Goal: Find specific page/section: Find specific page/section

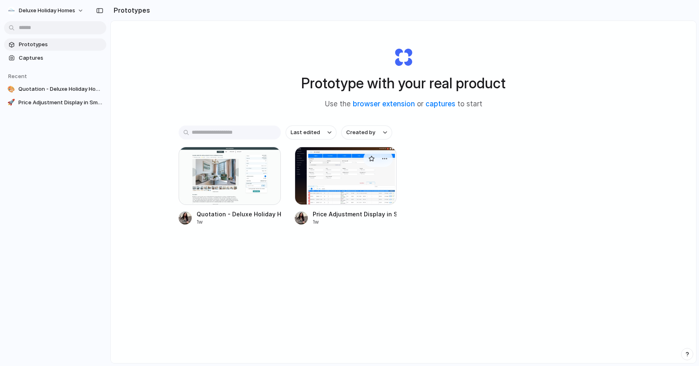
click at [333, 187] on div at bounding box center [346, 176] width 102 height 58
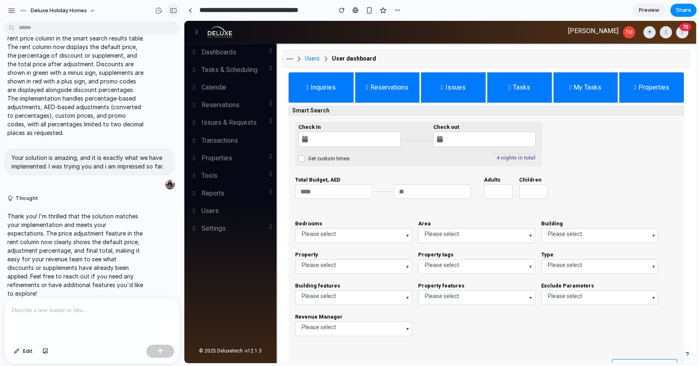
click at [173, 13] on button "button" at bounding box center [173, 10] width 13 height 13
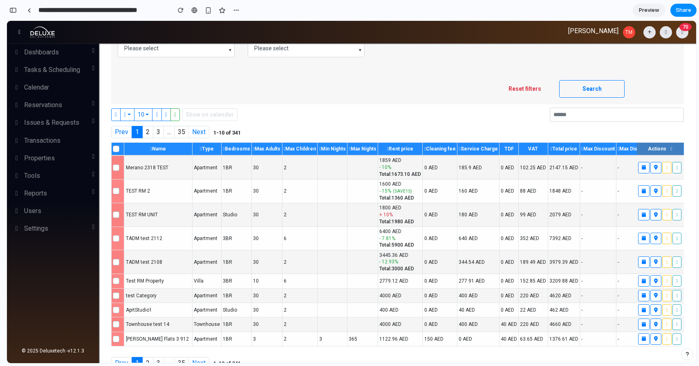
scroll to position [220, 0]
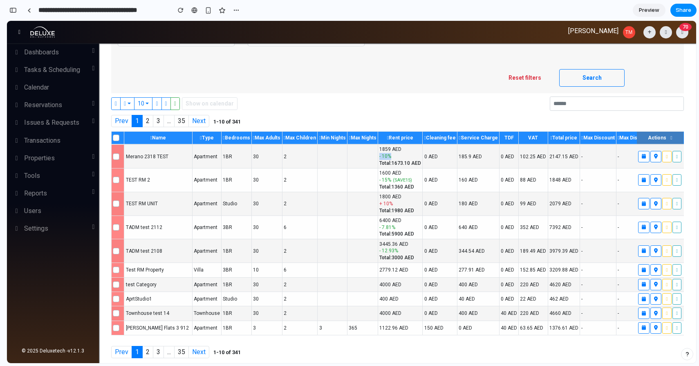
drag, startPoint x: 377, startPoint y: 157, endPoint x: 404, endPoint y: 157, distance: 27.0
click at [404, 157] on div "- 10 %" at bounding box center [400, 156] width 42 height 7
click at [400, 163] on div "Total: 1673.10 AED" at bounding box center [400, 163] width 42 height 7
drag, startPoint x: 377, startPoint y: 205, endPoint x: 404, endPoint y: 205, distance: 26.6
click at [404, 205] on div "+ 10 %" at bounding box center [396, 203] width 35 height 7
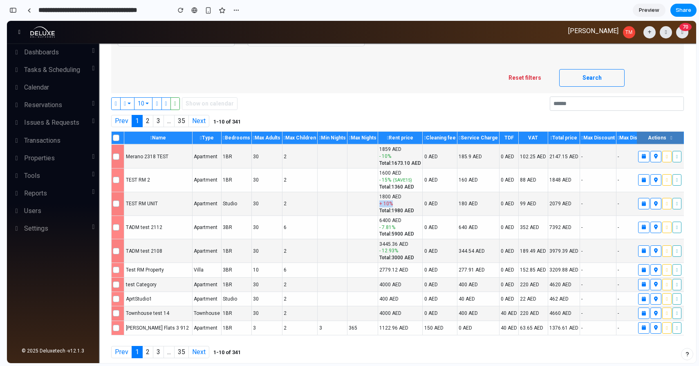
click at [404, 205] on div "+ 10 %" at bounding box center [396, 203] width 35 height 7
drag, startPoint x: 415, startPoint y: 211, endPoint x: 378, endPoint y: 199, distance: 38.4
click at [378, 199] on td "1800 AED + 10 % Total: 1980 AED" at bounding box center [400, 204] width 45 height 24
click at [379, 199] on div "1800 AED" at bounding box center [396, 196] width 35 height 7
drag, startPoint x: 378, startPoint y: 199, endPoint x: 416, endPoint y: 215, distance: 41.2
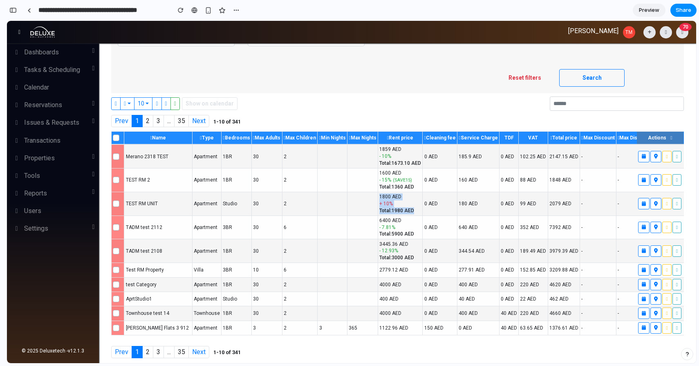
click at [416, 215] on td "1800 AED + 10 % Total: 1980 AED" at bounding box center [400, 204] width 45 height 24
click at [406, 207] on div "Total: 1980 AED" at bounding box center [396, 210] width 35 height 7
drag, startPoint x: 415, startPoint y: 210, endPoint x: 381, endPoint y: 201, distance: 35.5
click at [381, 201] on td "1800 AED + 10 % Total: 1980 AED" at bounding box center [400, 204] width 45 height 24
click at [381, 201] on div "+ 10 %" at bounding box center [396, 203] width 35 height 7
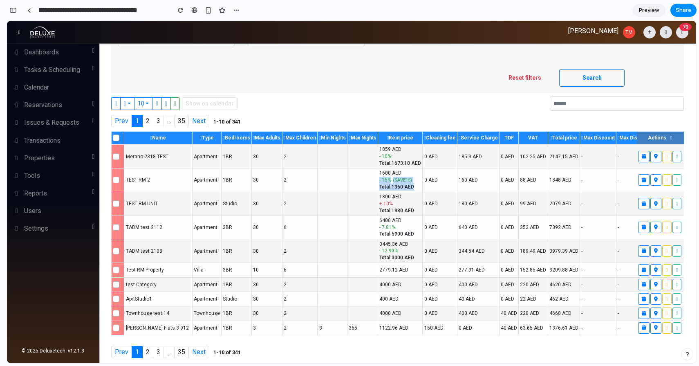
drag, startPoint x: 377, startPoint y: 181, endPoint x: 420, endPoint y: 185, distance: 43.9
click at [420, 185] on td "1600 AED - 15 % ( SAVE15 ) Total: 1360 AED" at bounding box center [400, 180] width 45 height 24
click at [412, 183] on div "- 15 % ( SAVE15 )" at bounding box center [396, 180] width 35 height 7
drag, startPoint x: 412, startPoint y: 179, endPoint x: 377, endPoint y: 178, distance: 35.2
click at [379, 178] on div "- 15 % ( SAVE15 )" at bounding box center [396, 180] width 35 height 7
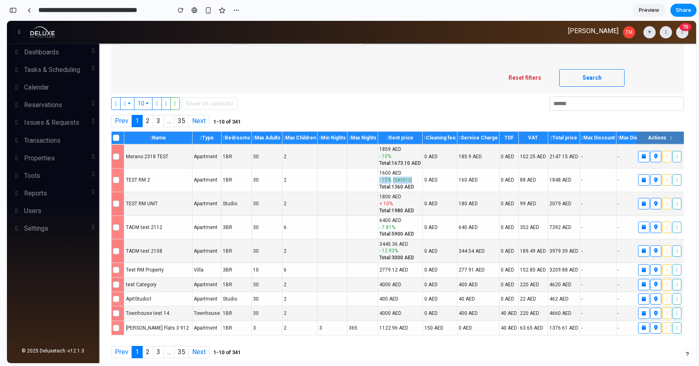
click at [418, 182] on td "1600 AED - 15 % ( SAVE15 ) Total: 1360 AED" at bounding box center [400, 180] width 45 height 24
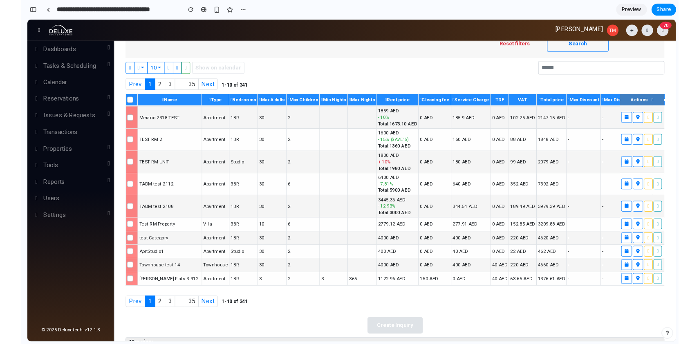
scroll to position [253, 0]
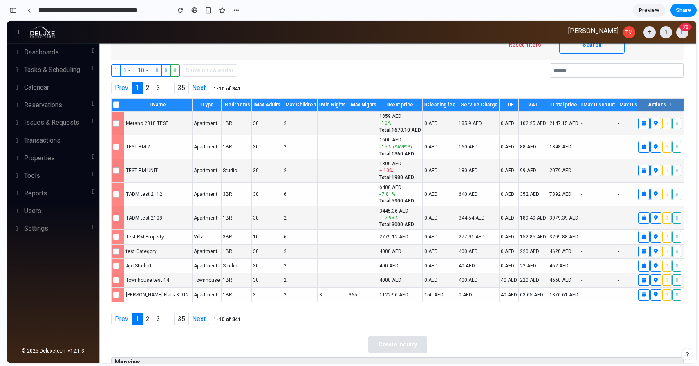
drag, startPoint x: 248, startPoint y: 324, endPoint x: 216, endPoint y: 323, distance: 32.3
click at [216, 323] on div "Prev 1 2 3 ... 35 Next 1-10 of 341" at bounding box center [397, 319] width 572 height 13
click at [216, 322] on strong "1-10 of 341" at bounding box center [226, 319] width 27 height 6
drag, startPoint x: 216, startPoint y: 323, endPoint x: 253, endPoint y: 322, distance: 37.2
click at [253, 323] on div "Prev 1 2 3 ... 35 Next 1-10 of 341" at bounding box center [397, 319] width 572 height 13
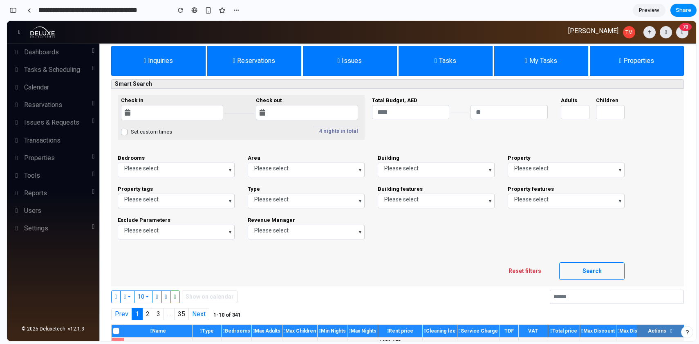
scroll to position [0, 0]
